Goal: Check status: Check status

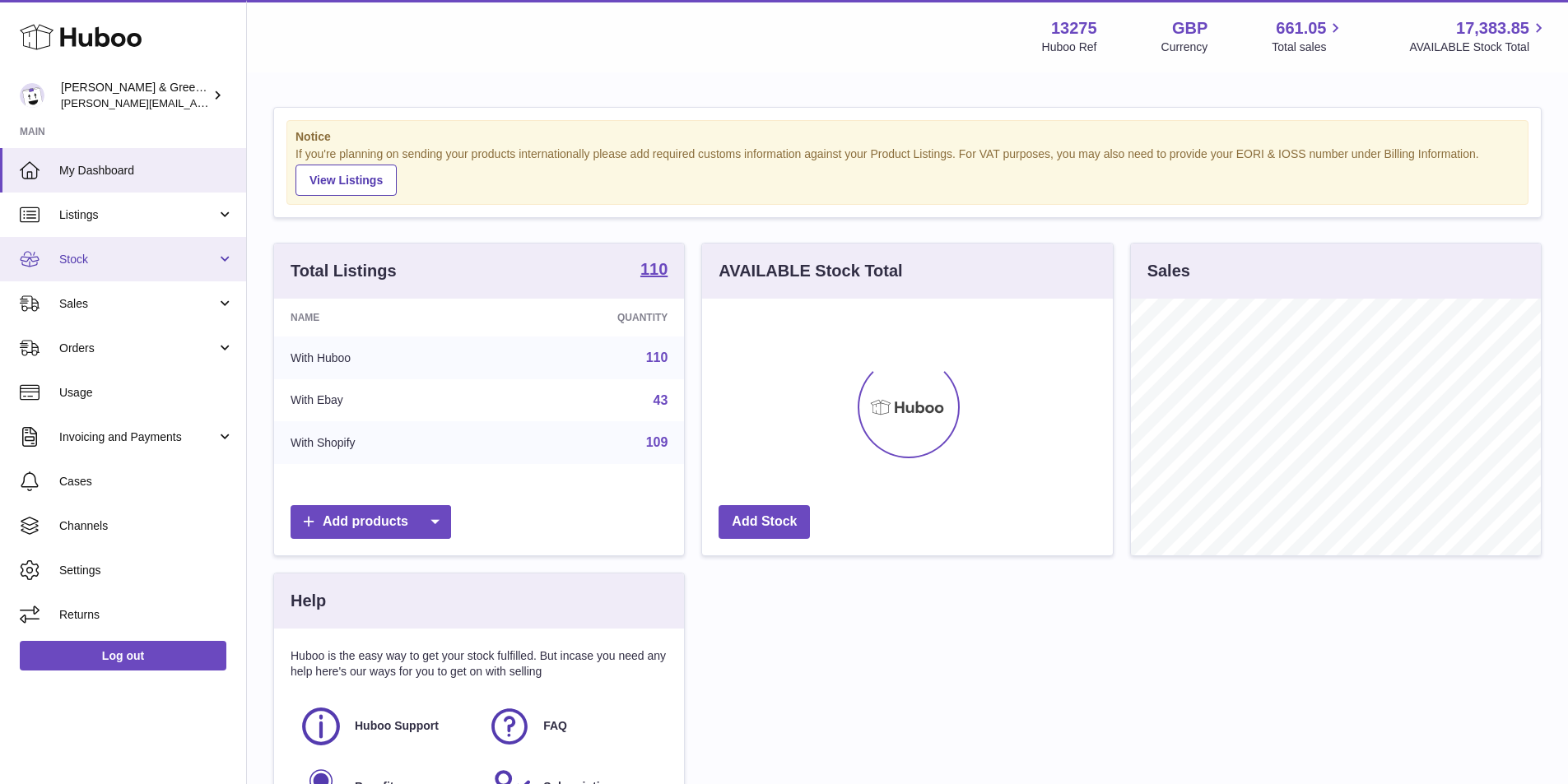
scroll to position [257, 411]
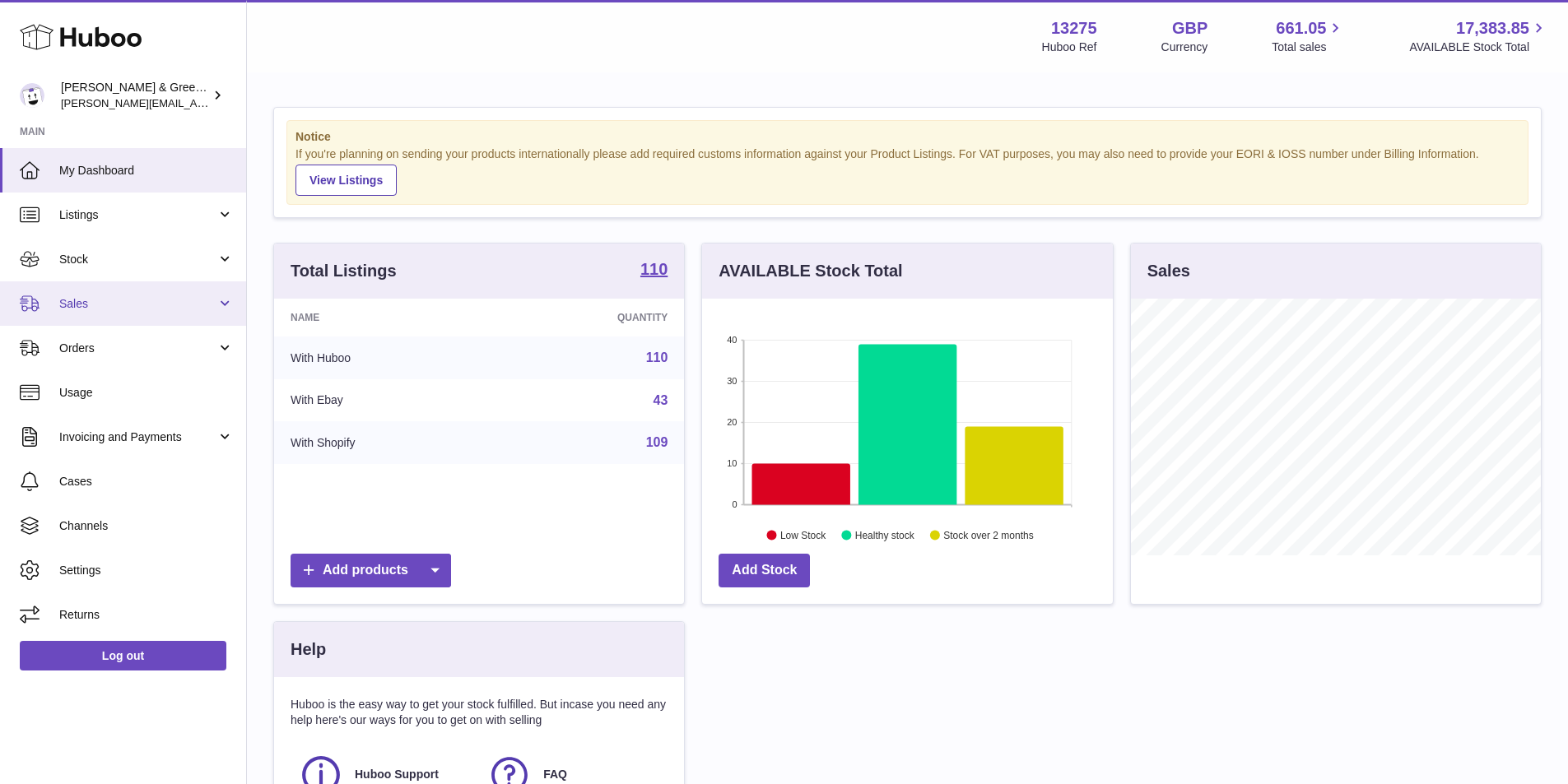
click at [123, 322] on link "Sales" at bounding box center [123, 304] width 247 height 44
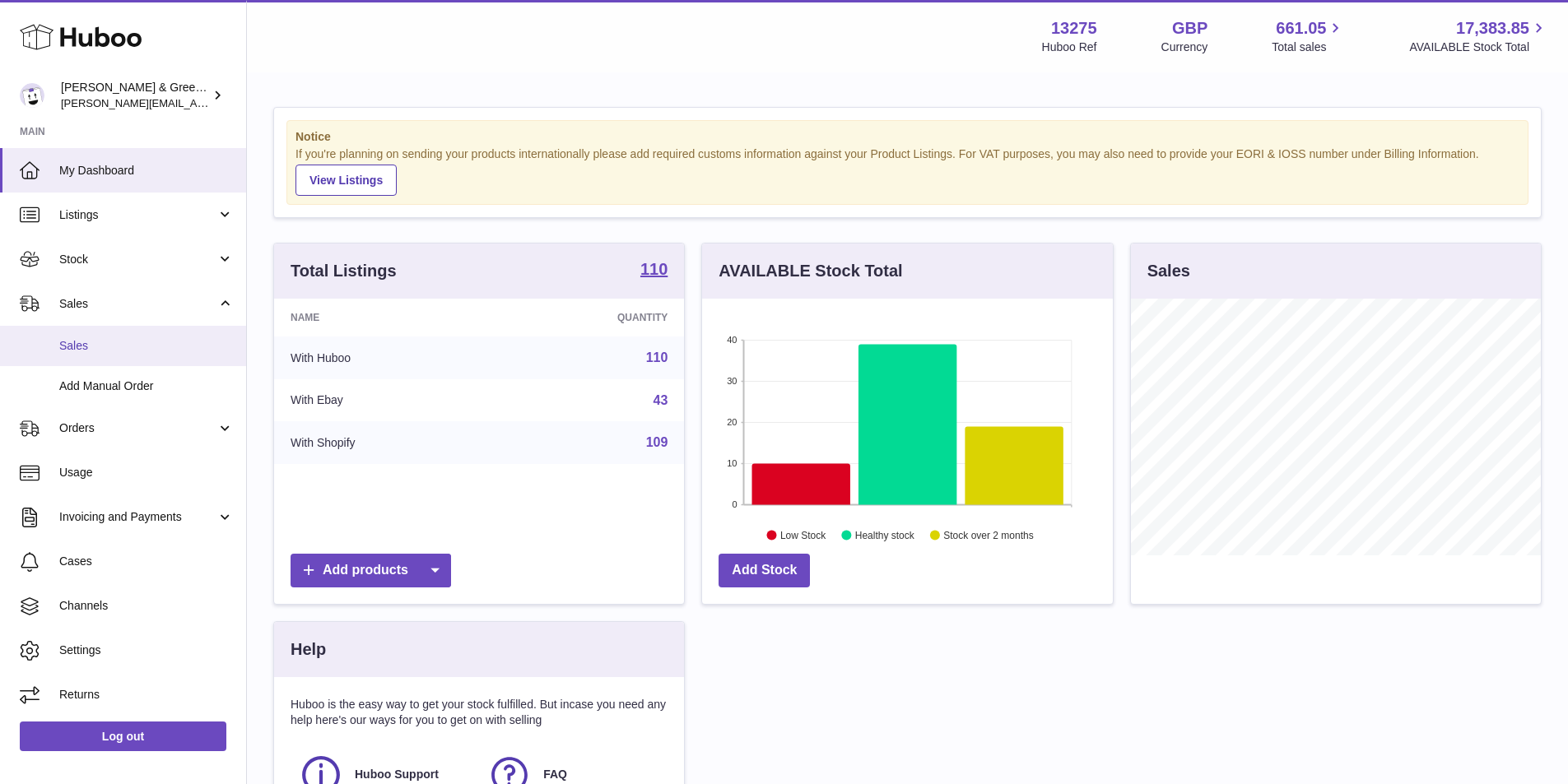
click at [115, 344] on span "Sales" at bounding box center [146, 345] width 175 height 16
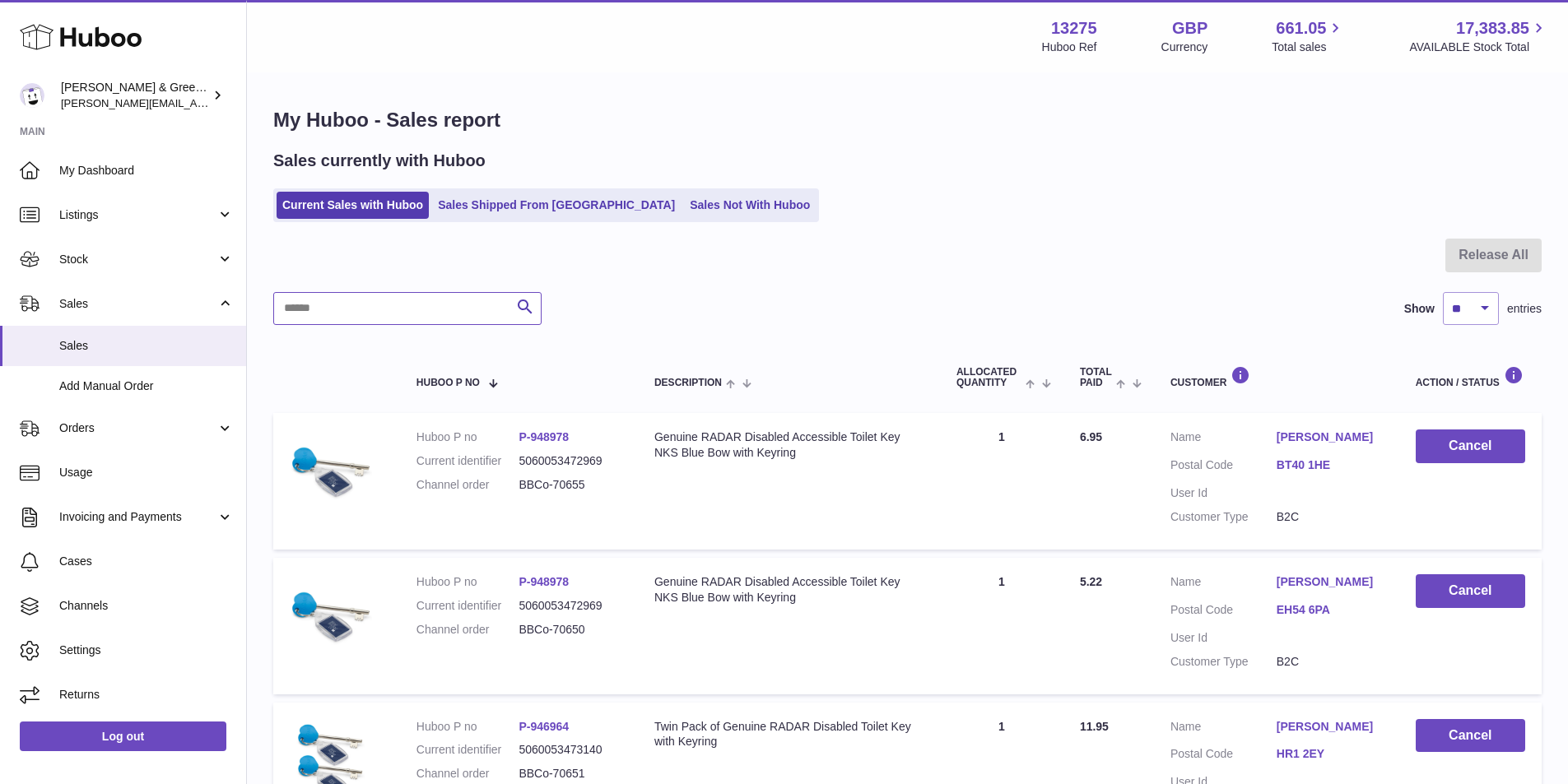
click at [391, 311] on input "text" at bounding box center [407, 308] width 269 height 33
paste input "**********"
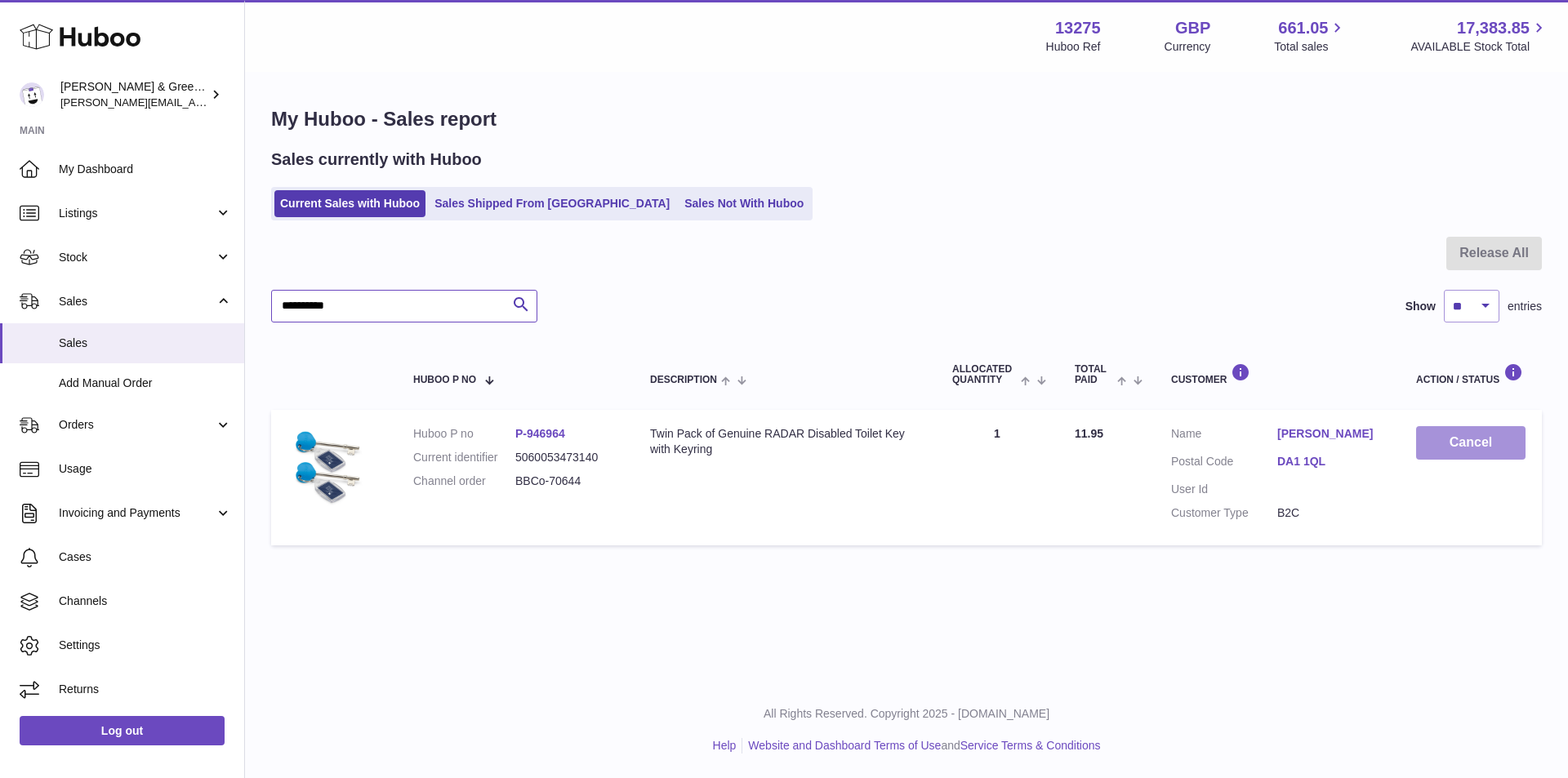
type input "**********"
click at [1482, 449] on button "Cancel" at bounding box center [1471, 443] width 109 height 34
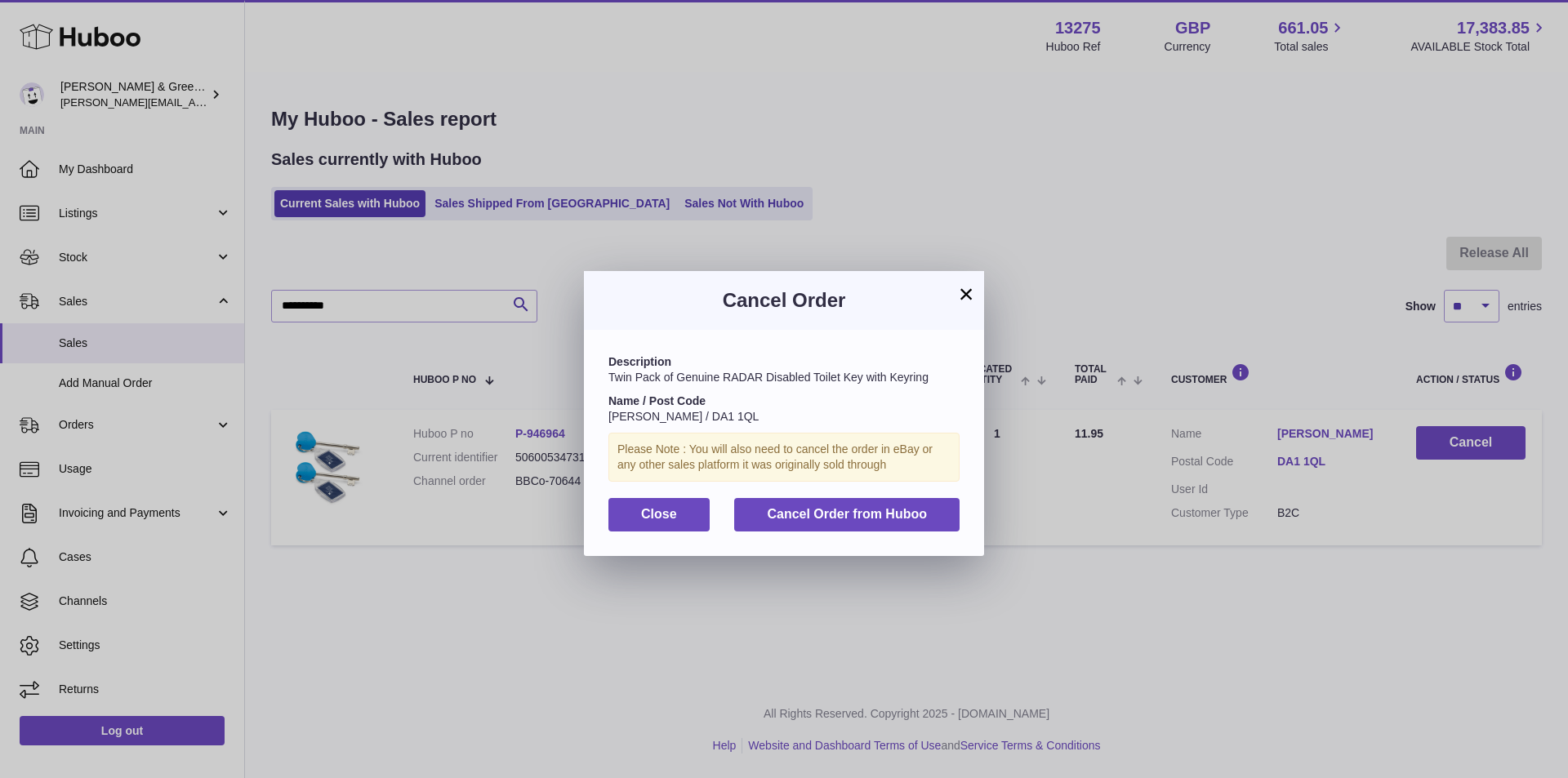
click at [966, 288] on button "×" at bounding box center [966, 293] width 19 height 19
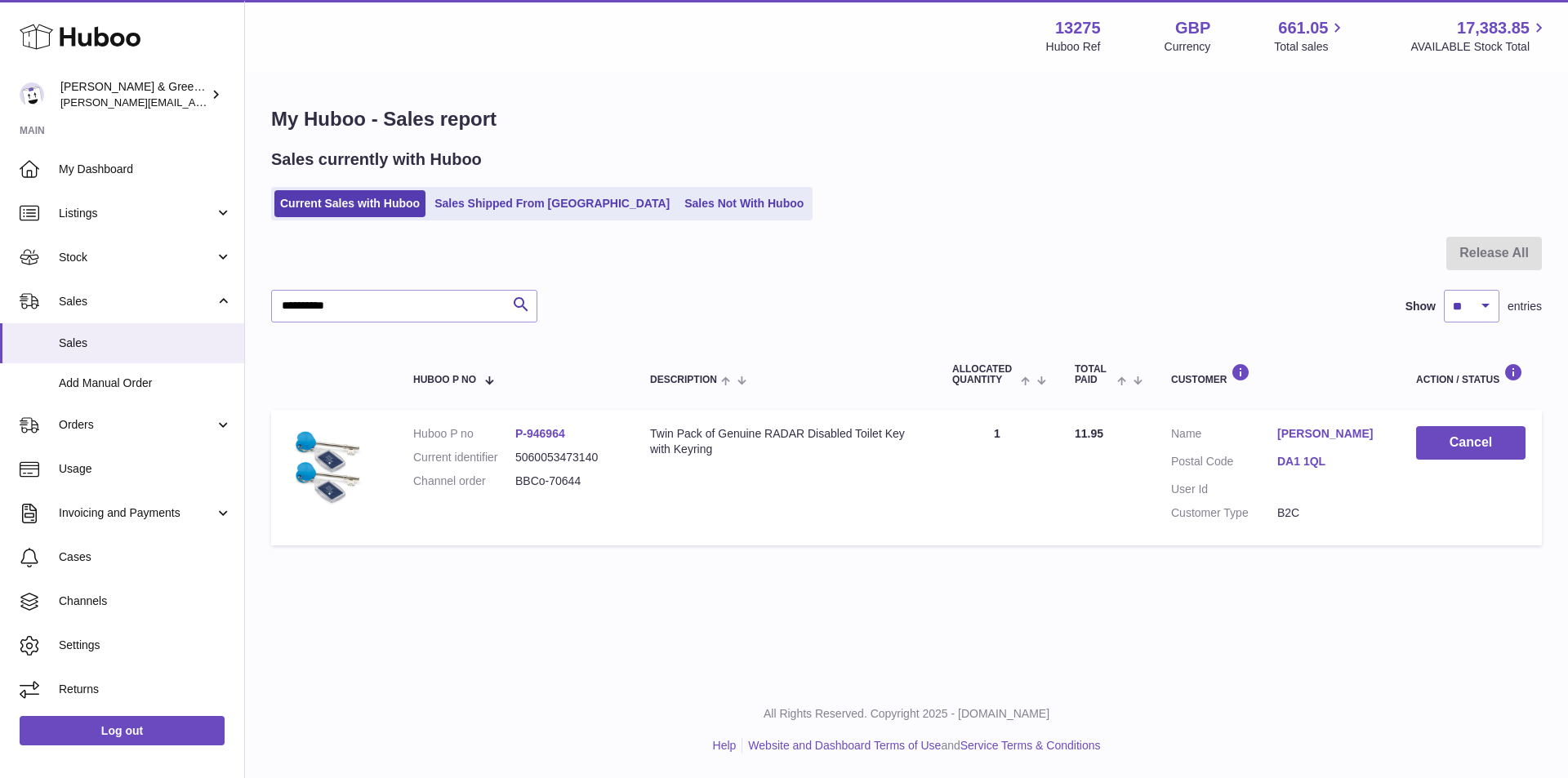
click at [1339, 428] on link "[PERSON_NAME]" at bounding box center [1331, 433] width 106 height 16
click at [1197, 542] on div at bounding box center [784, 389] width 1568 height 778
click at [529, 433] on link "P-946964" at bounding box center [540, 433] width 49 height 13
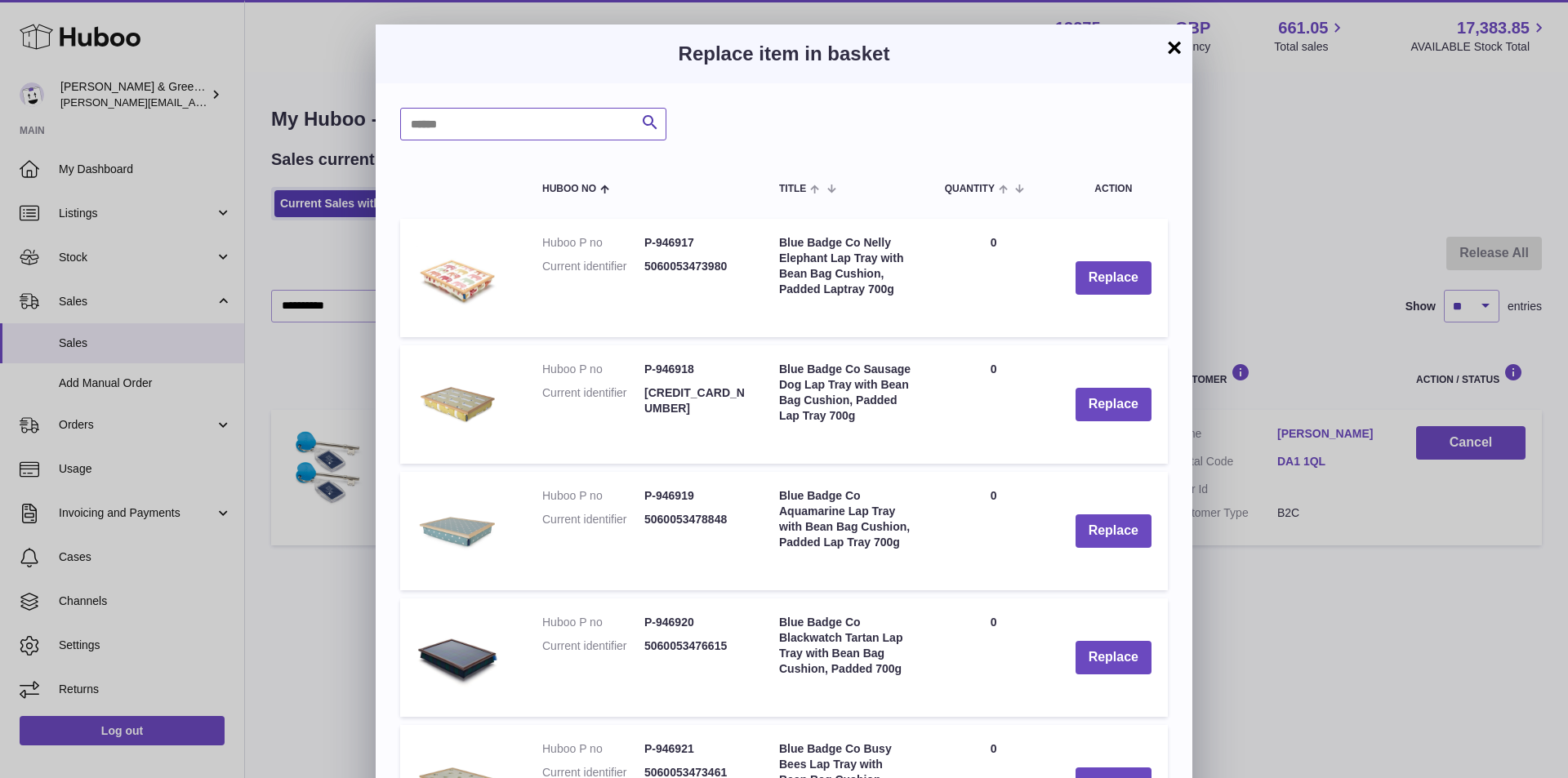
click at [589, 126] on input "text" at bounding box center [533, 125] width 267 height 33
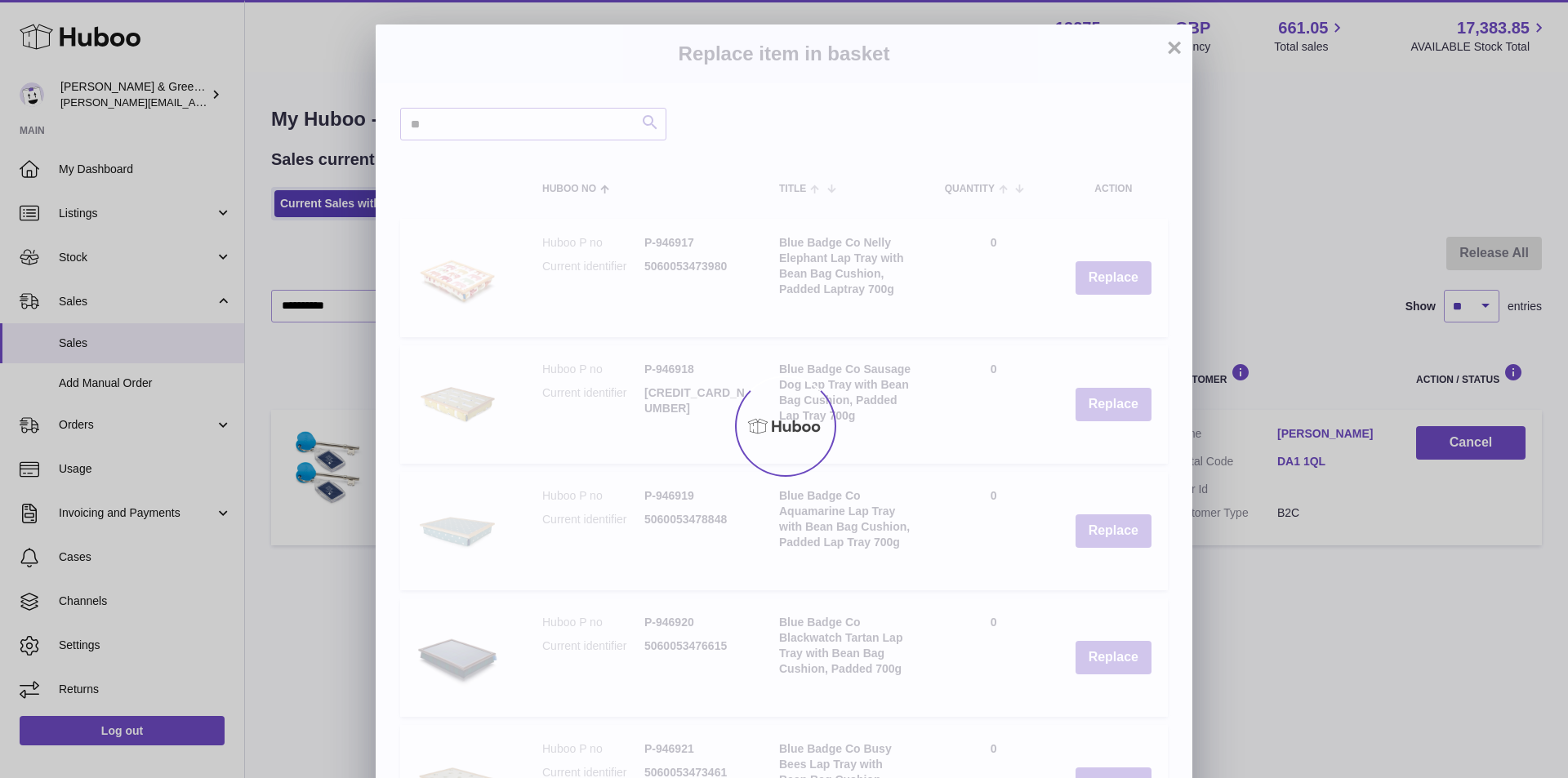
type input "*"
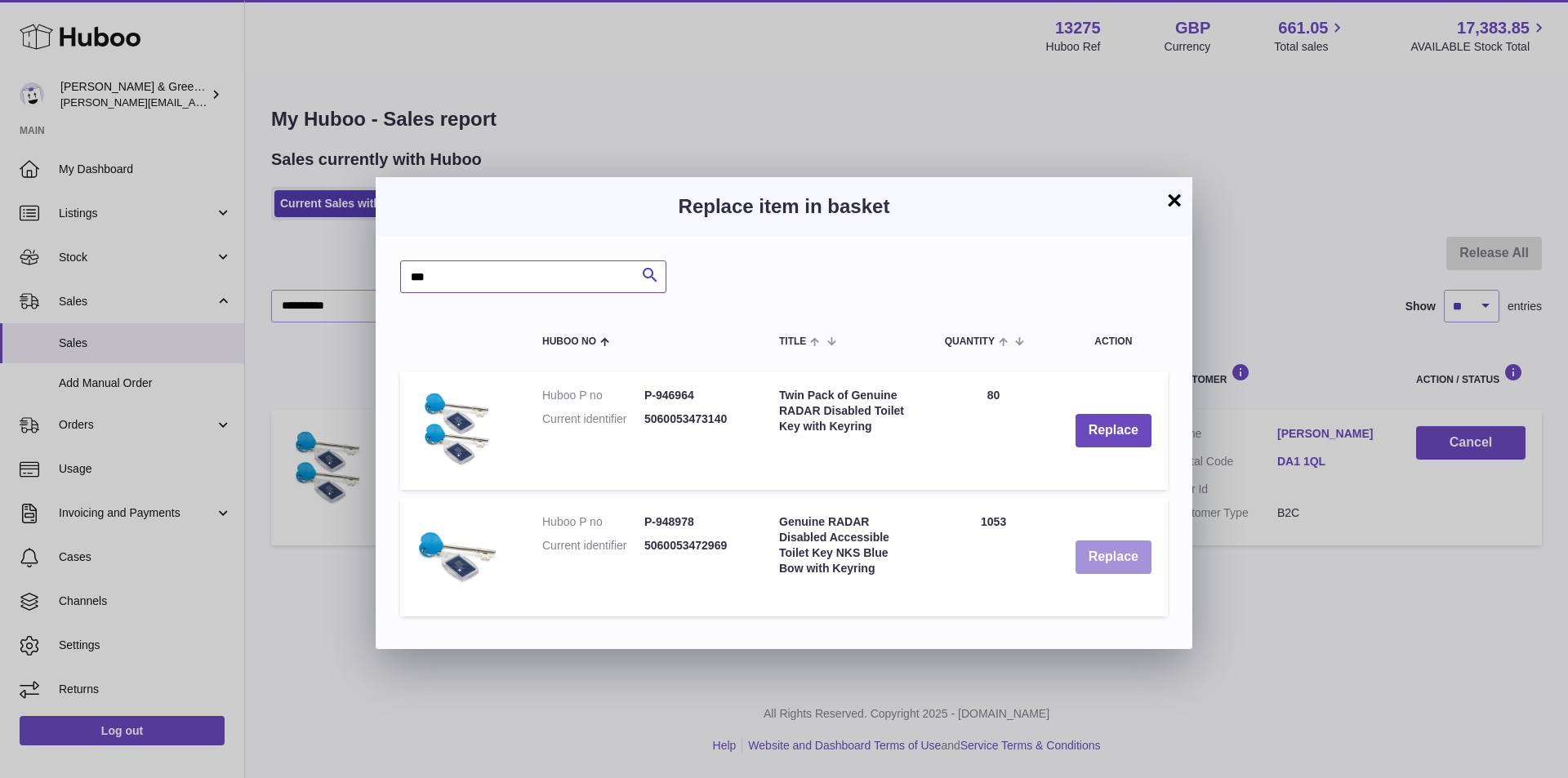
type input "***"
click at [1088, 553] on button "Replace" at bounding box center [1113, 557] width 76 height 34
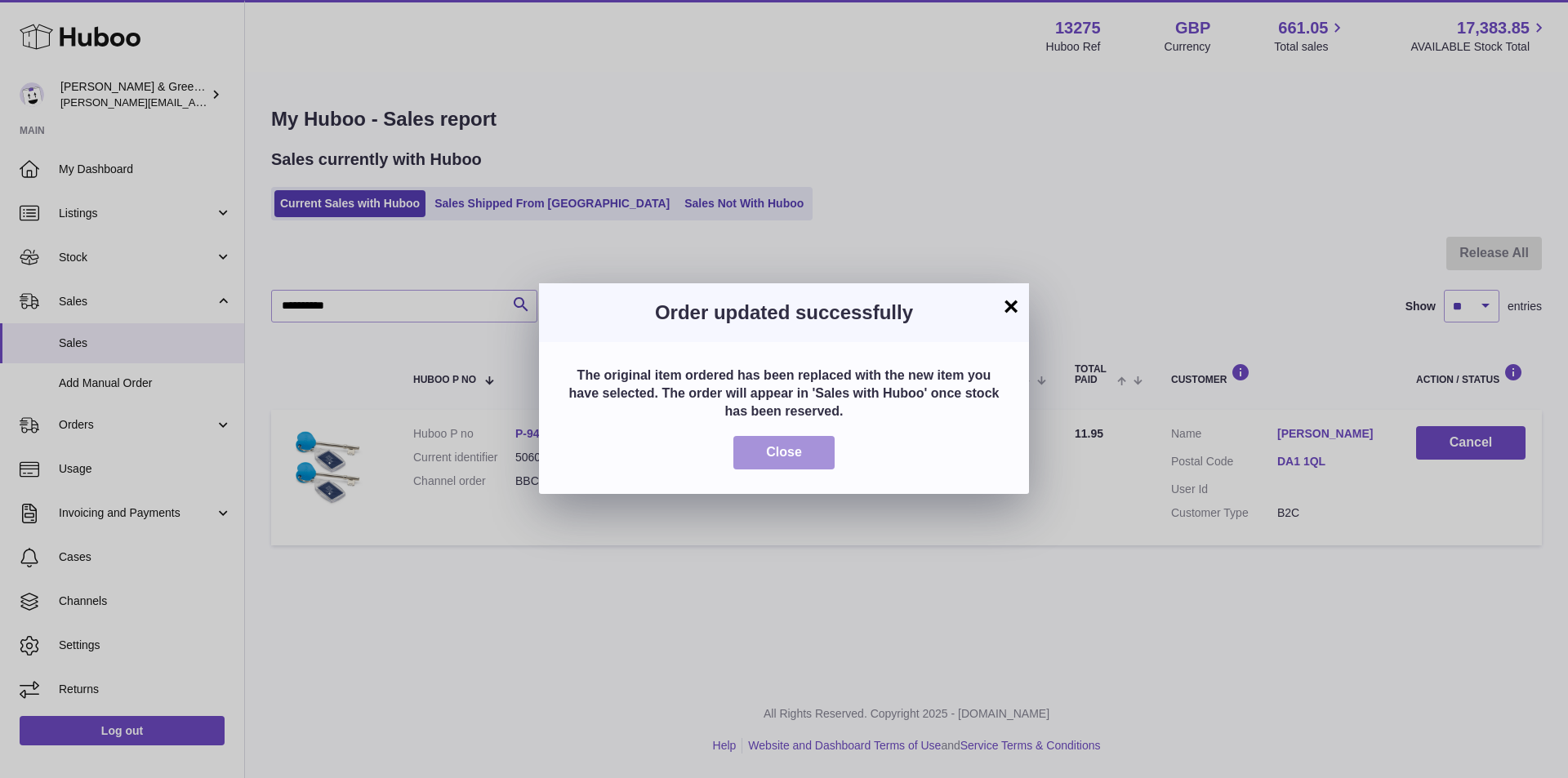
click at [745, 445] on button "Close" at bounding box center [784, 453] width 102 height 34
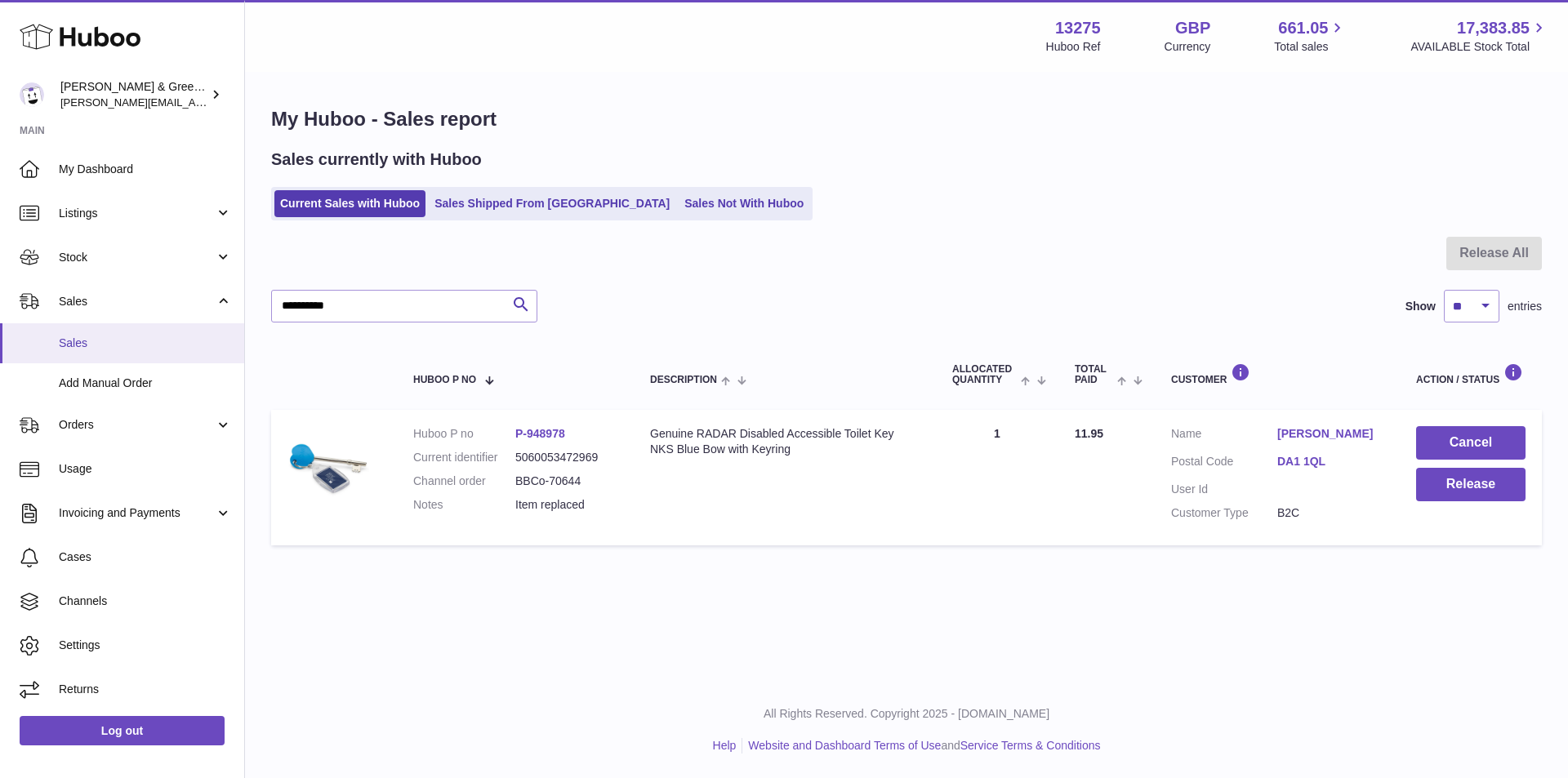
click at [81, 337] on span "Sales" at bounding box center [145, 343] width 173 height 16
